Goal: Find contact information: Find contact information

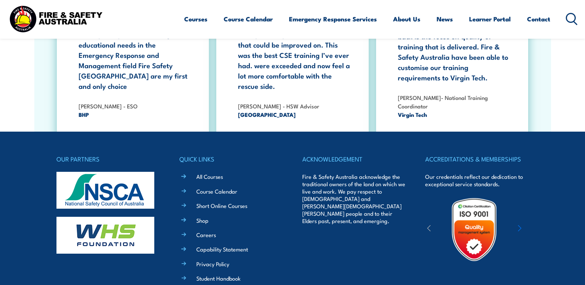
scroll to position [1364, 0]
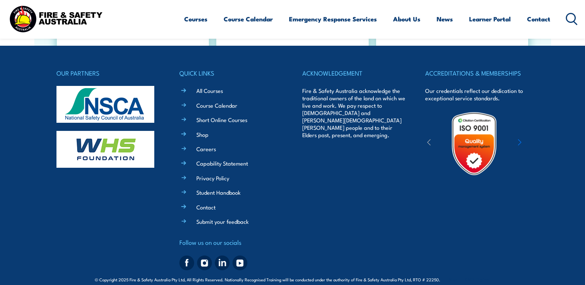
click at [492, 68] on h4 "ACCREDITATIONS & MEMBERSHIPS" at bounding box center [476, 73] width 103 height 10
click at [520, 139] on icon "button" at bounding box center [519, 142] width 3 height 6
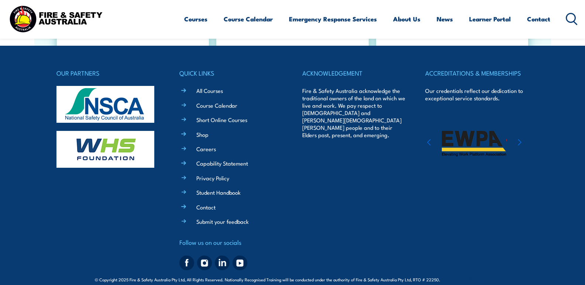
click at [430, 139] on icon "button" at bounding box center [429, 142] width 4 height 7
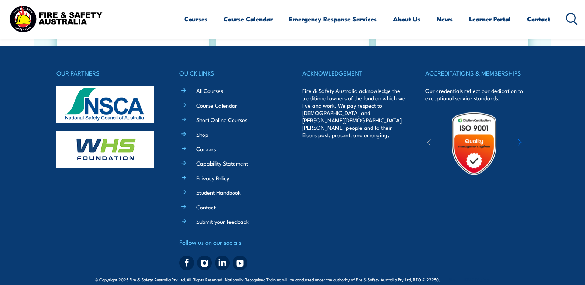
click at [473, 129] on img at bounding box center [474, 143] width 65 height 65
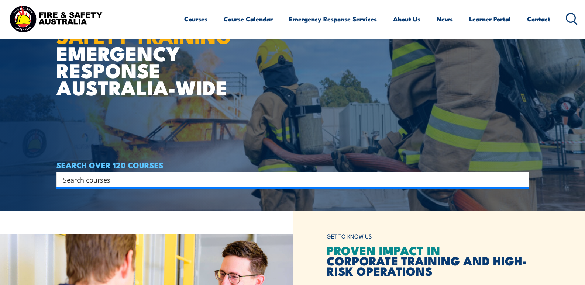
scroll to position [221, 0]
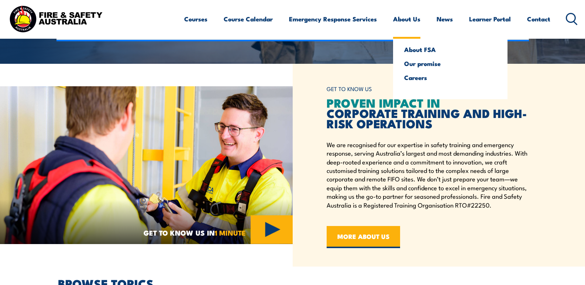
click at [406, 19] on link "About Us" at bounding box center [406, 19] width 27 height 20
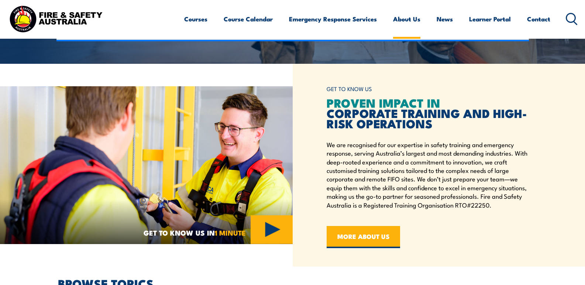
click at [406, 19] on link "About Us" at bounding box center [406, 19] width 27 height 20
click at [540, 20] on link "Contact" at bounding box center [538, 19] width 23 height 20
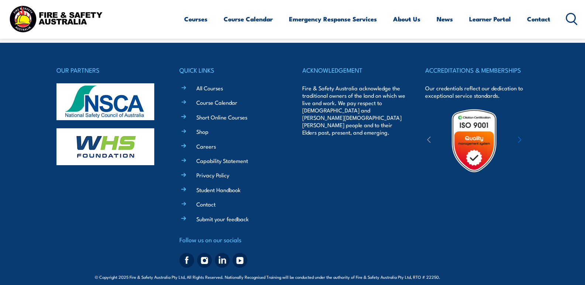
scroll to position [639, 0]
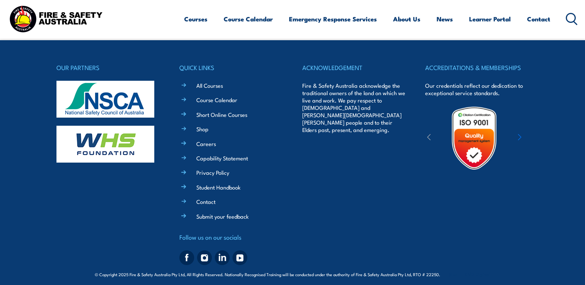
click at [475, 123] on img at bounding box center [474, 138] width 65 height 65
